Goal: Task Accomplishment & Management: Manage account settings

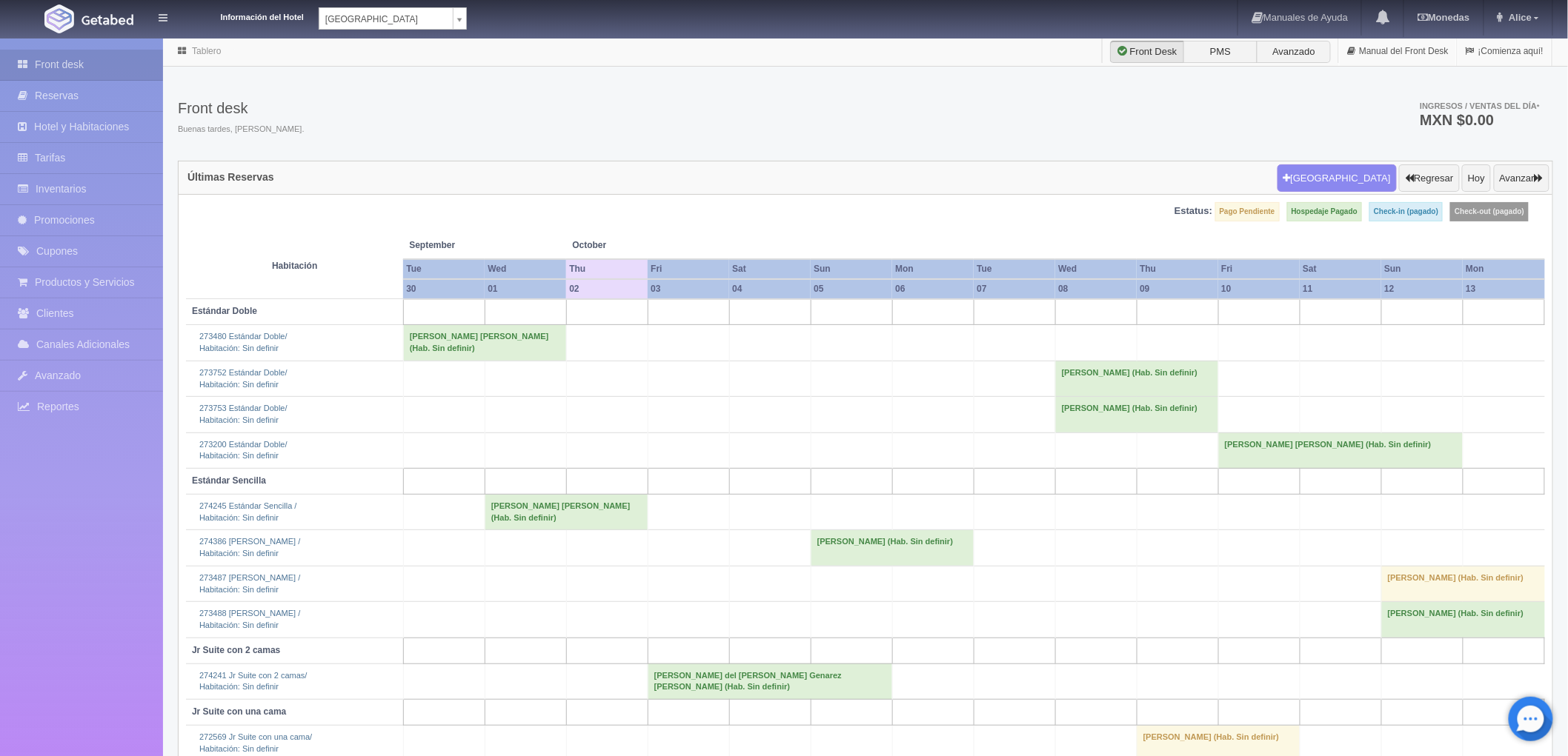
click at [463, 37] on body "Información del Hotel [GEOGRAPHIC_DATA] Campeche [GEOGRAPHIC_DATA] Campeche [GE…" at bounding box center [784, 444] width 1568 height 815
select select "375"
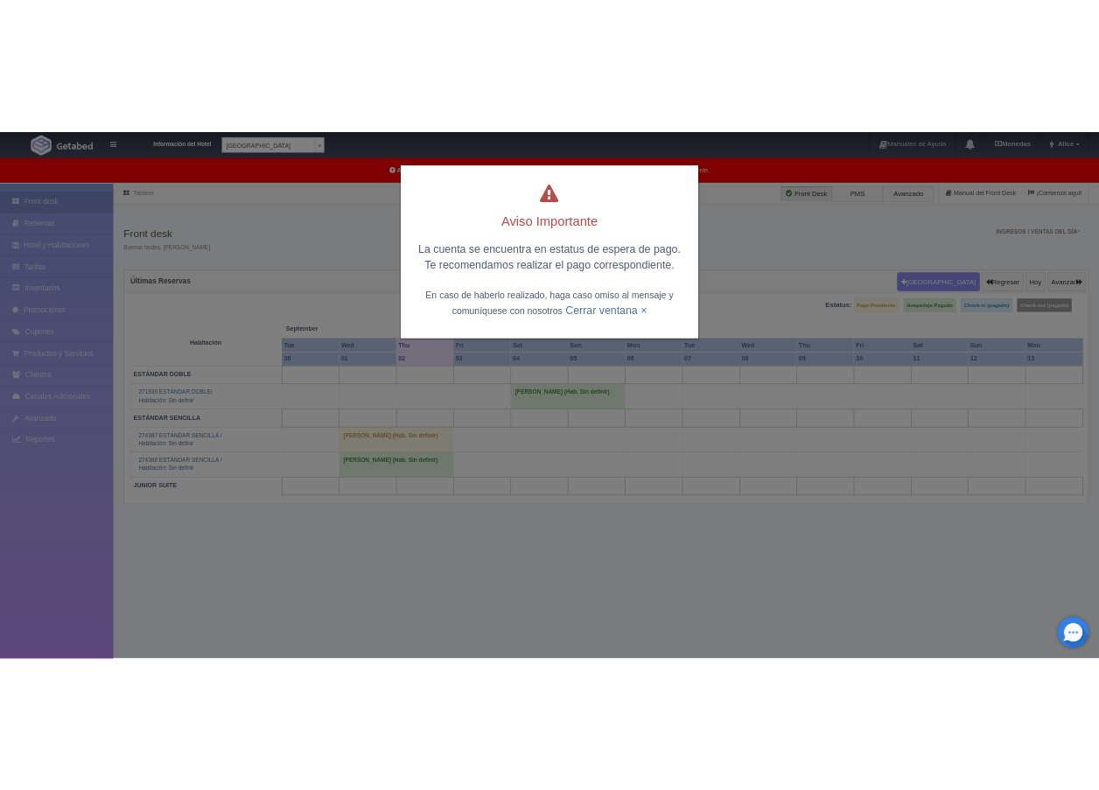
scroll to position [44, 0]
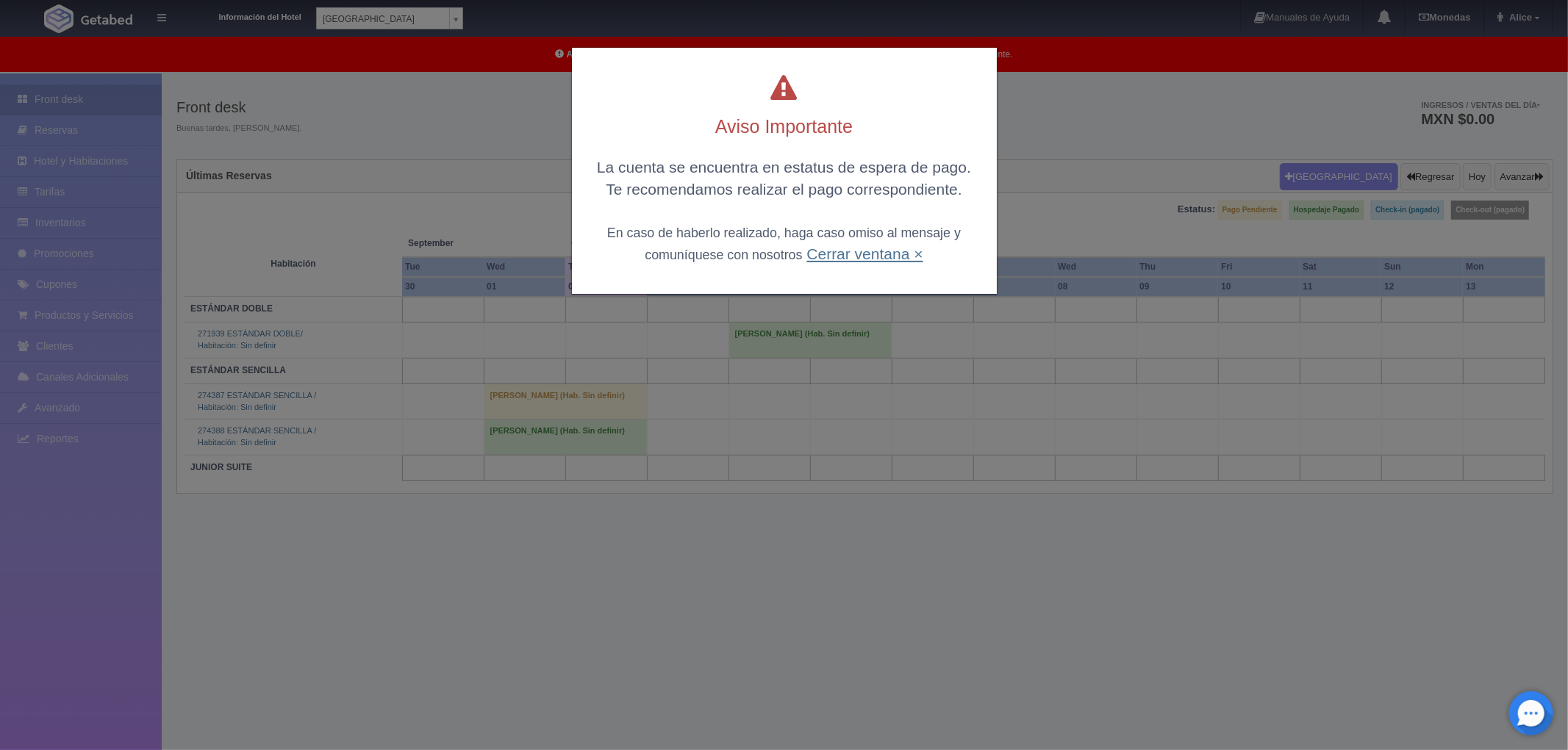
click at [835, 250] on link "Cerrar ventana ×" at bounding box center [865, 254] width 116 height 17
